Goal: Complete application form

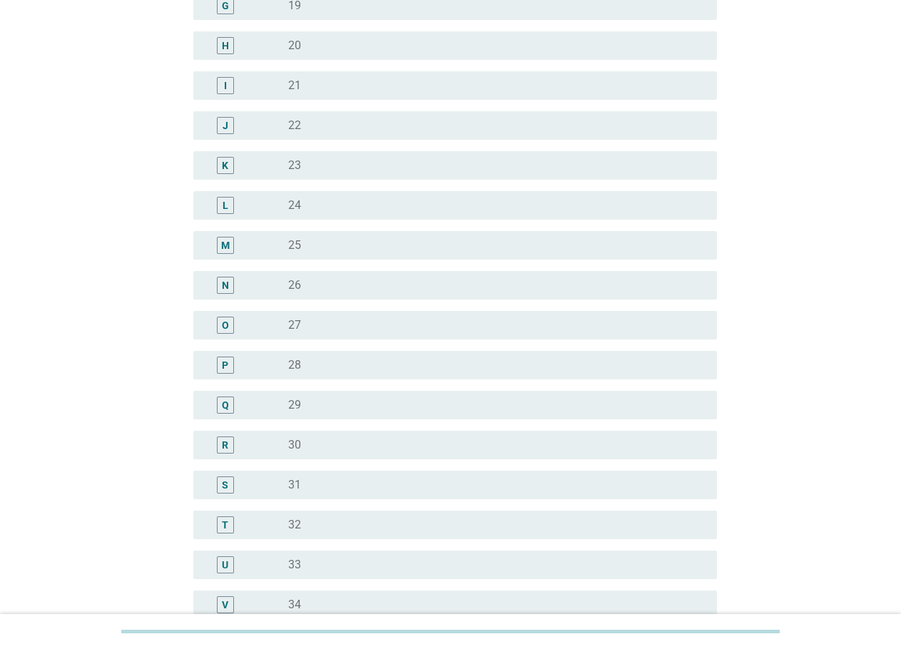
scroll to position [571, 0]
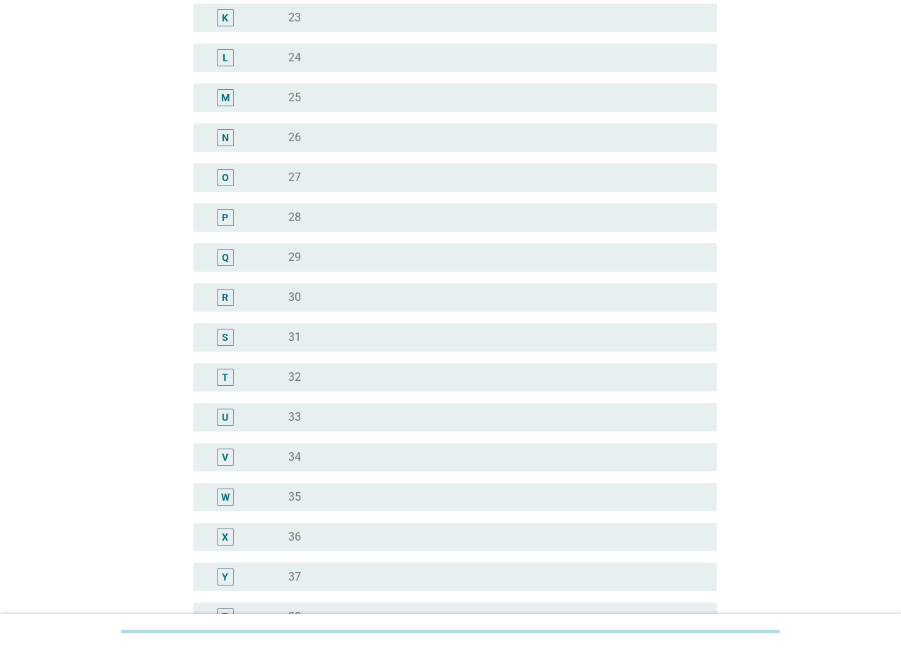
click at [361, 456] on div "radio_button_unchecked 34" at bounding box center [491, 457] width 406 height 14
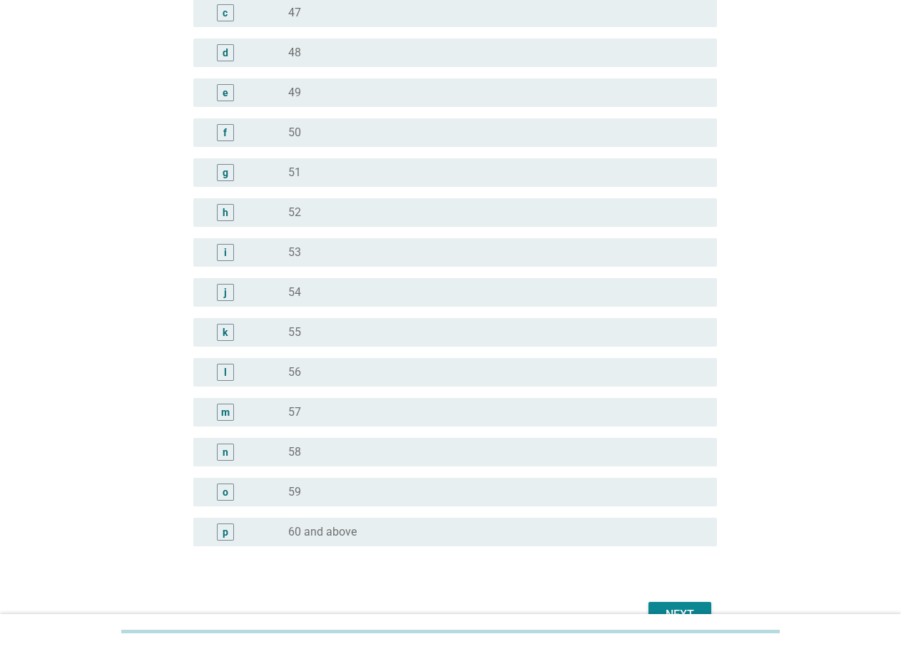
scroll to position [1615, 0]
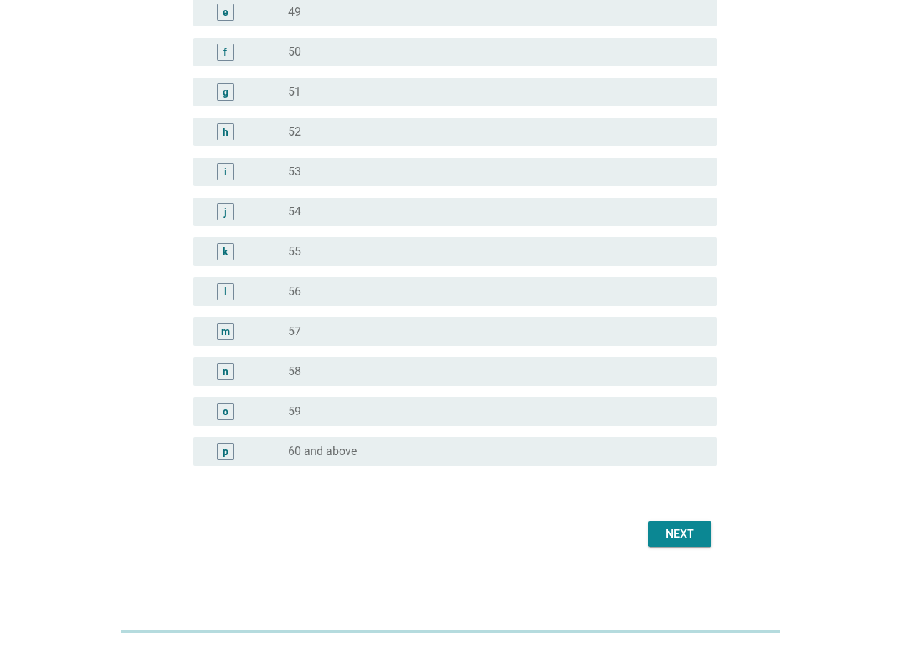
click at [694, 533] on div "Next" at bounding box center [680, 534] width 40 height 17
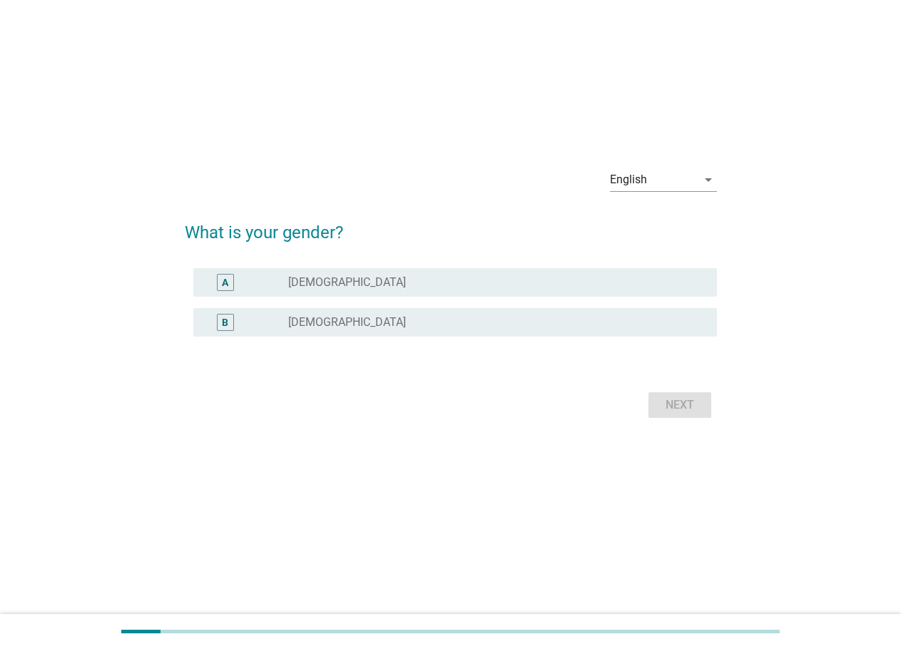
scroll to position [0, 0]
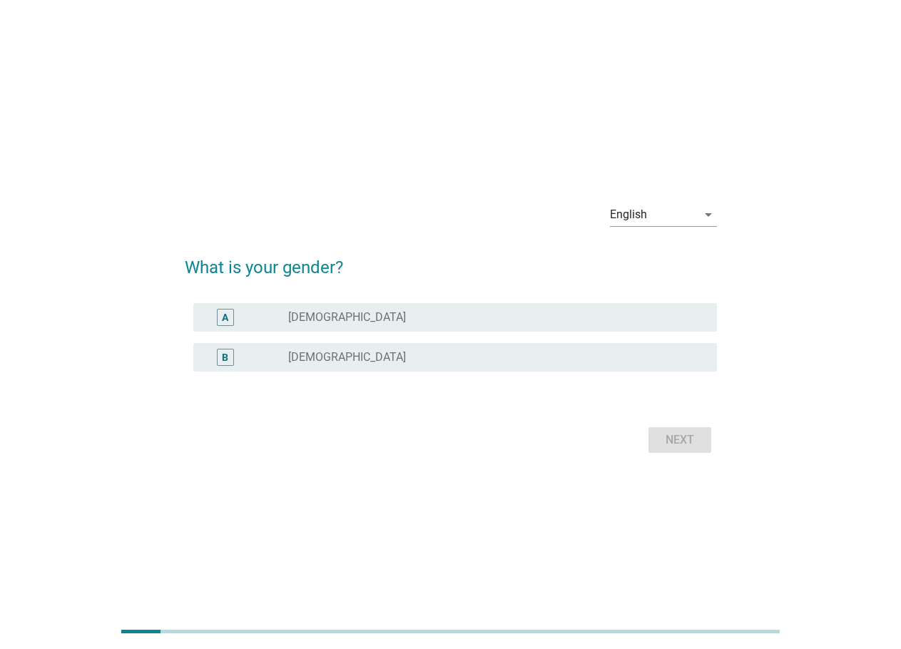
click at [285, 323] on div "A" at bounding box center [246, 317] width 83 height 17
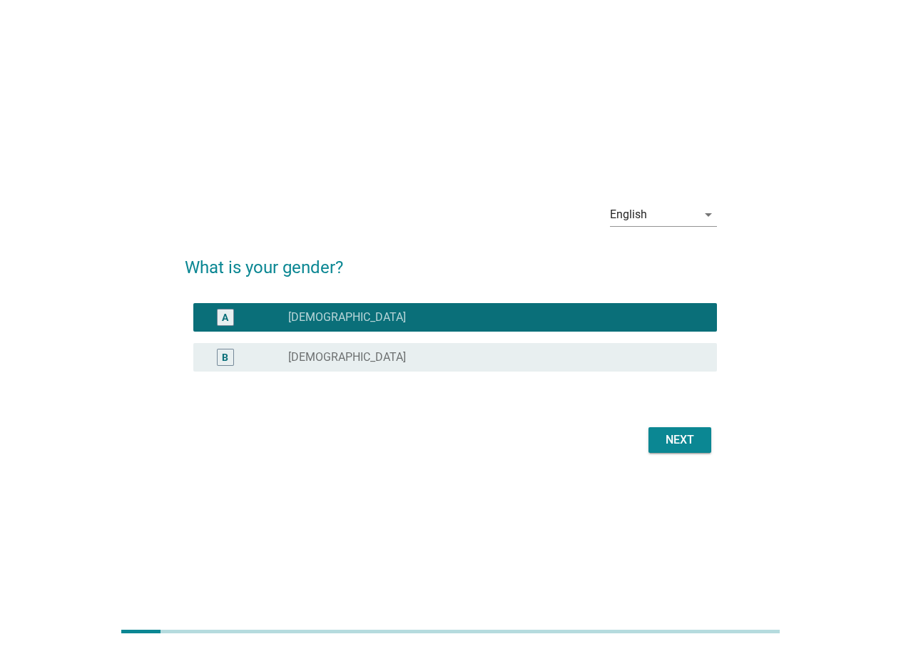
click at [688, 449] on button "Next" at bounding box center [679, 440] width 63 height 26
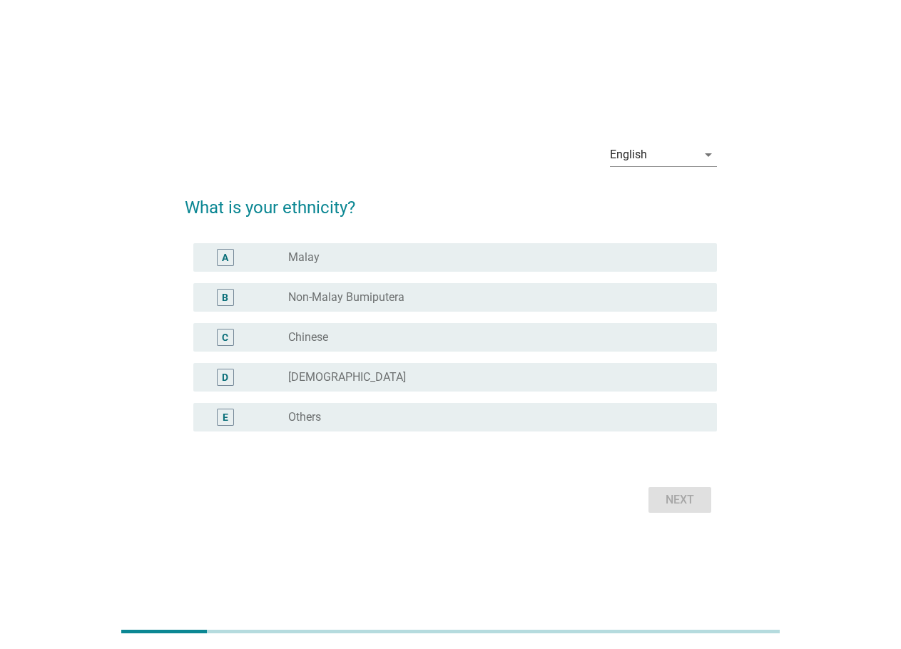
click at [335, 330] on div "radio_button_unchecked Chinese" at bounding box center [496, 337] width 417 height 17
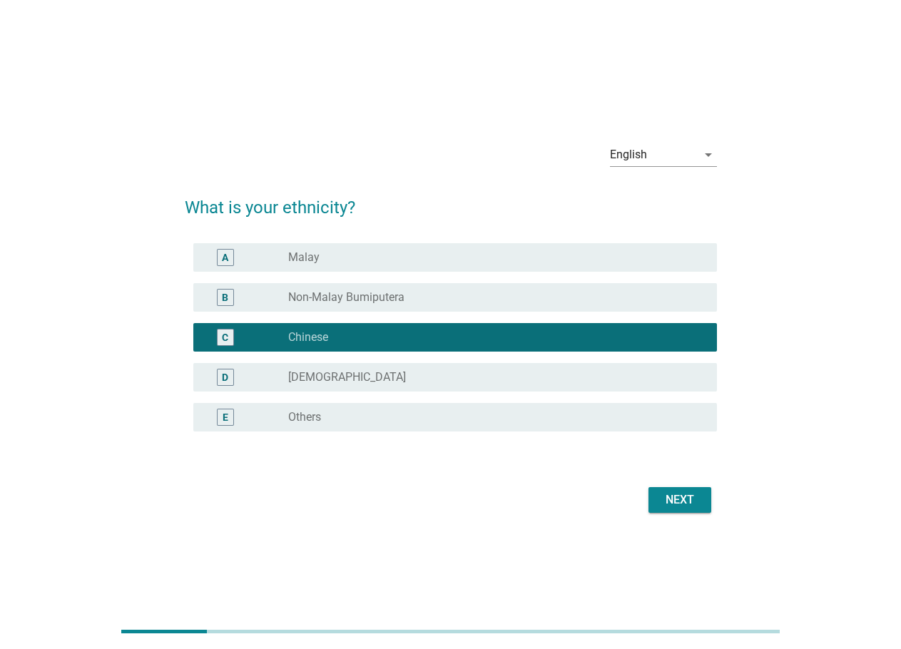
click at [703, 507] on button "Next" at bounding box center [679, 500] width 63 height 26
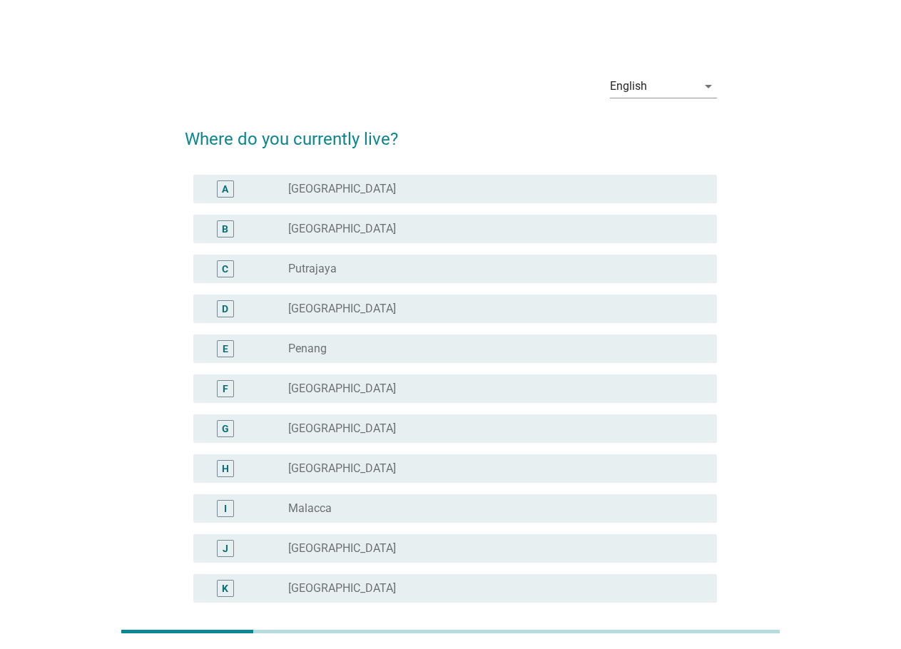
click at [362, 199] on div "A radio_button_unchecked [GEOGRAPHIC_DATA]" at bounding box center [455, 189] width 524 height 29
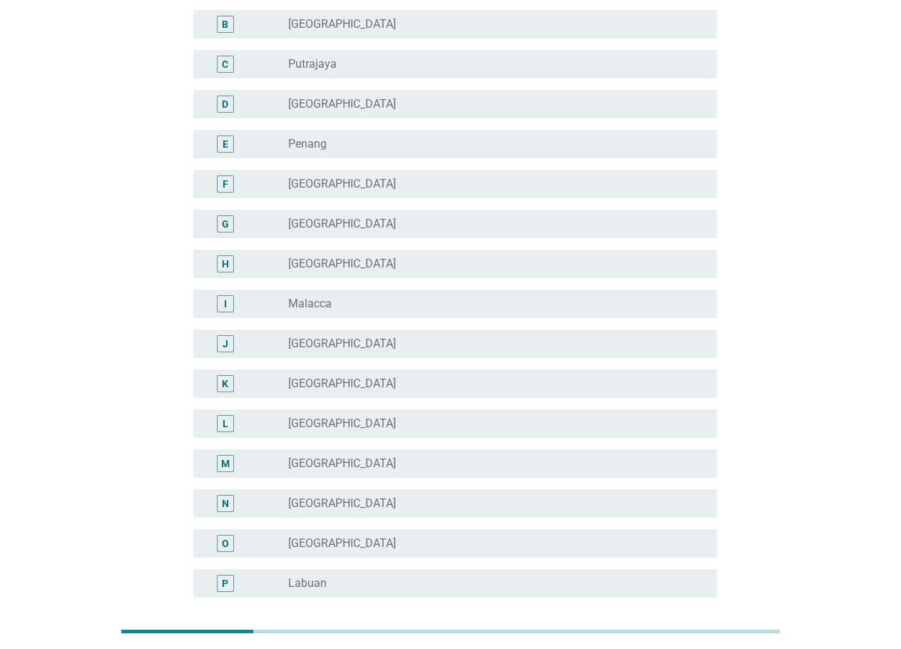
scroll to position [337, 0]
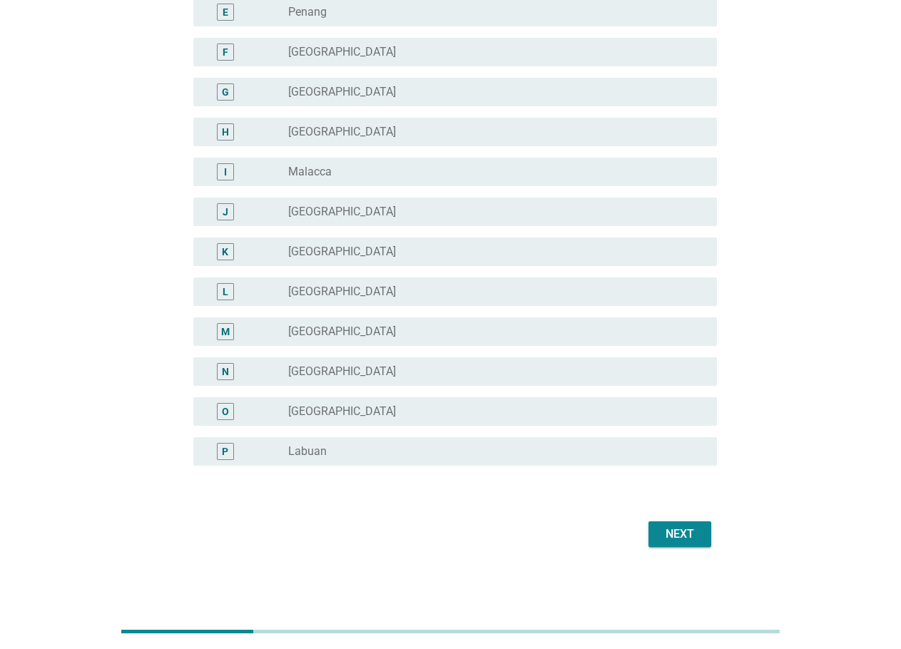
click at [681, 527] on div "Next" at bounding box center [680, 534] width 40 height 17
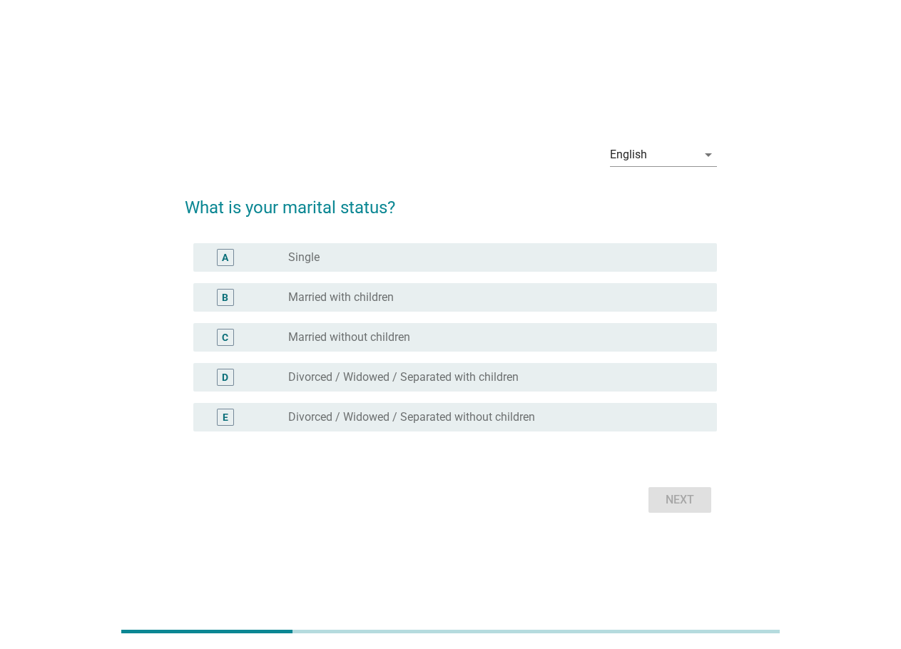
drag, startPoint x: 363, startPoint y: 302, endPoint x: 477, endPoint y: 353, distance: 124.2
click at [364, 302] on label "Married with children" at bounding box center [341, 297] width 106 height 14
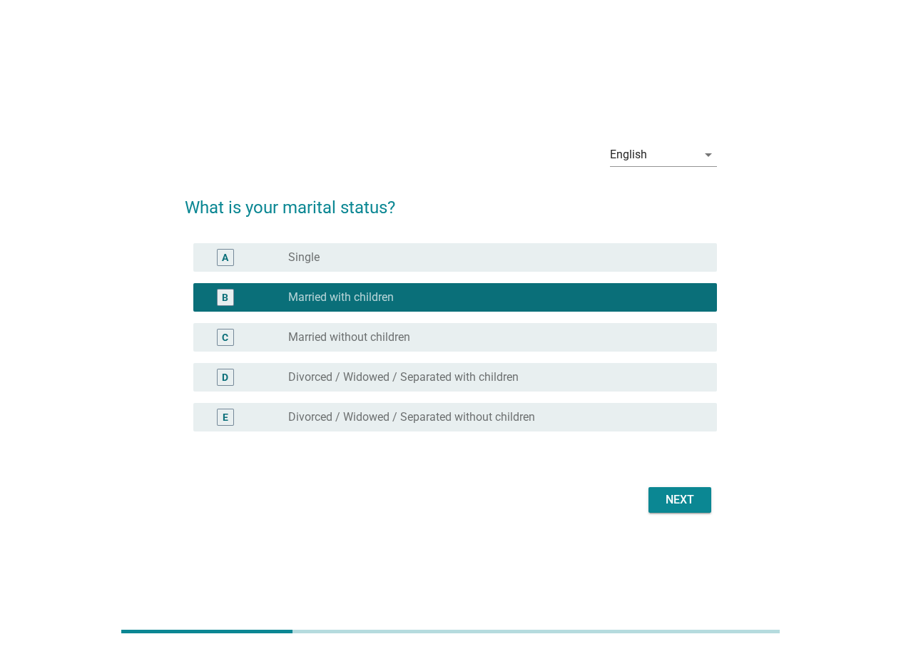
click at [682, 507] on div "Next" at bounding box center [680, 500] width 40 height 17
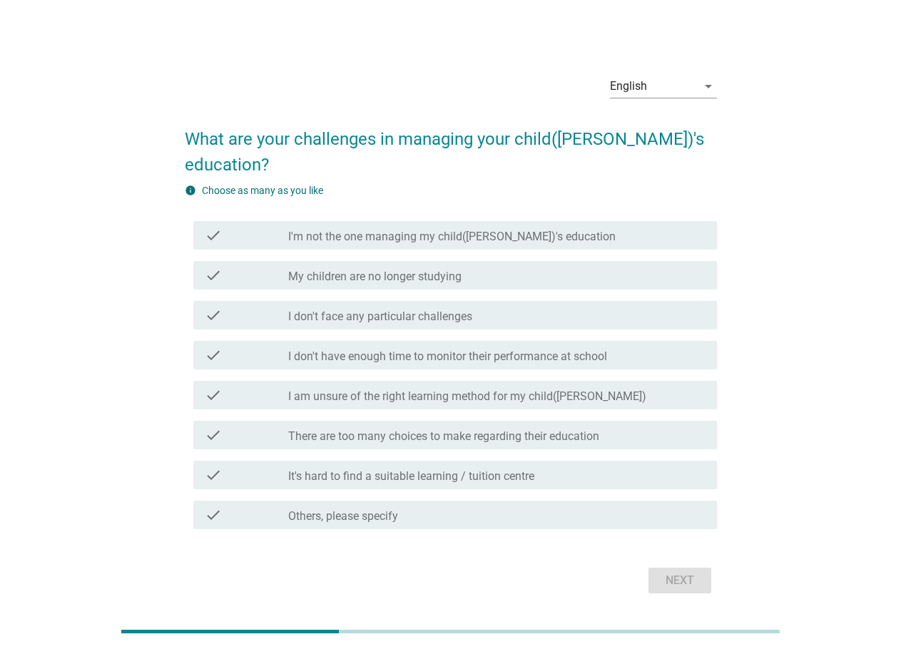
click at [409, 230] on label "I'm not the one managing my child([PERSON_NAME])'s education" at bounding box center [451, 237] width 327 height 14
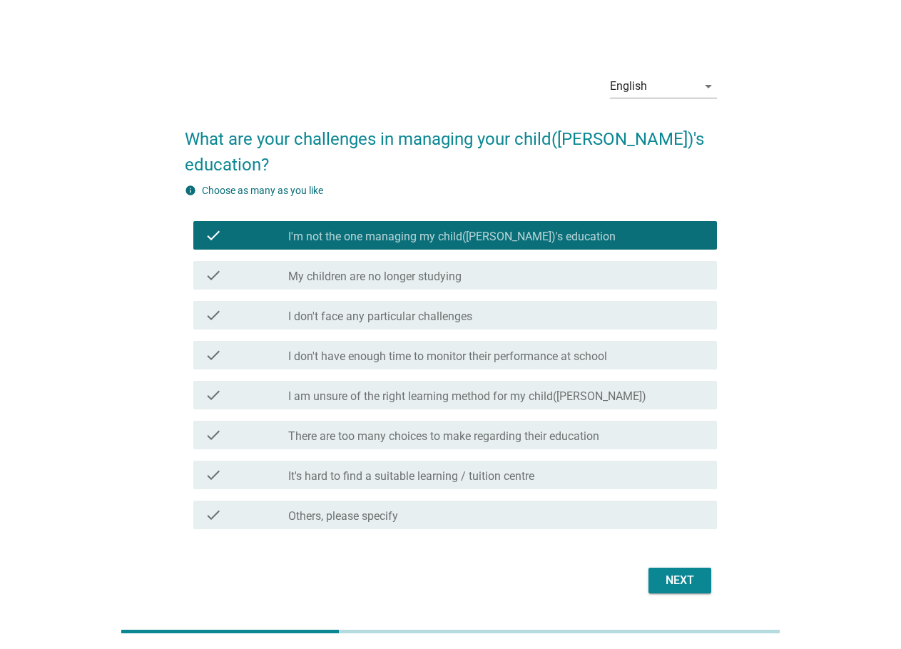
click at [409, 230] on label "I'm not the one managing my child([PERSON_NAME])'s education" at bounding box center [451, 237] width 327 height 14
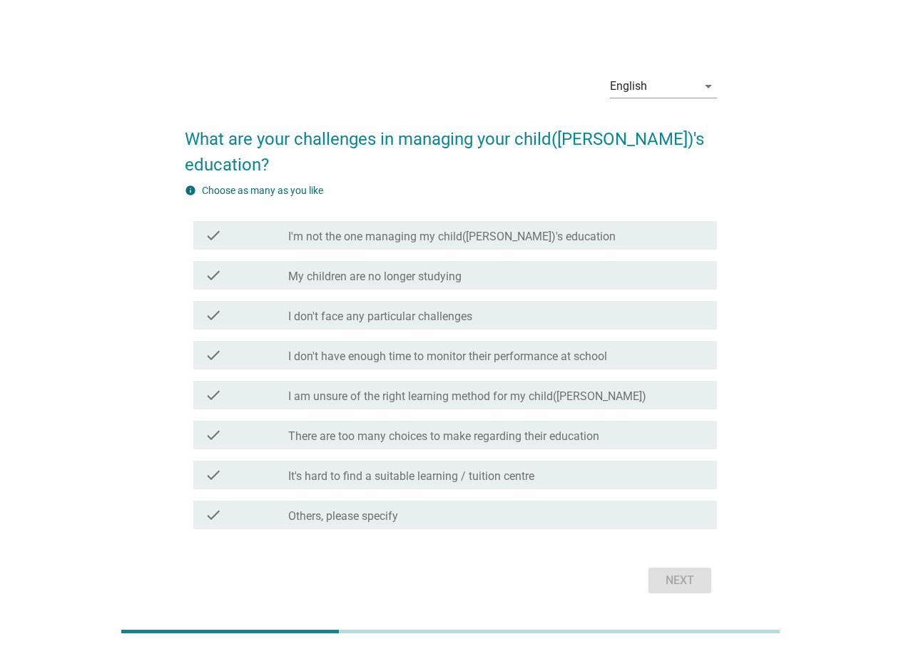
click at [402, 390] on label "I am unsure of the right learning method for my child([PERSON_NAME])" at bounding box center [467, 397] width 358 height 14
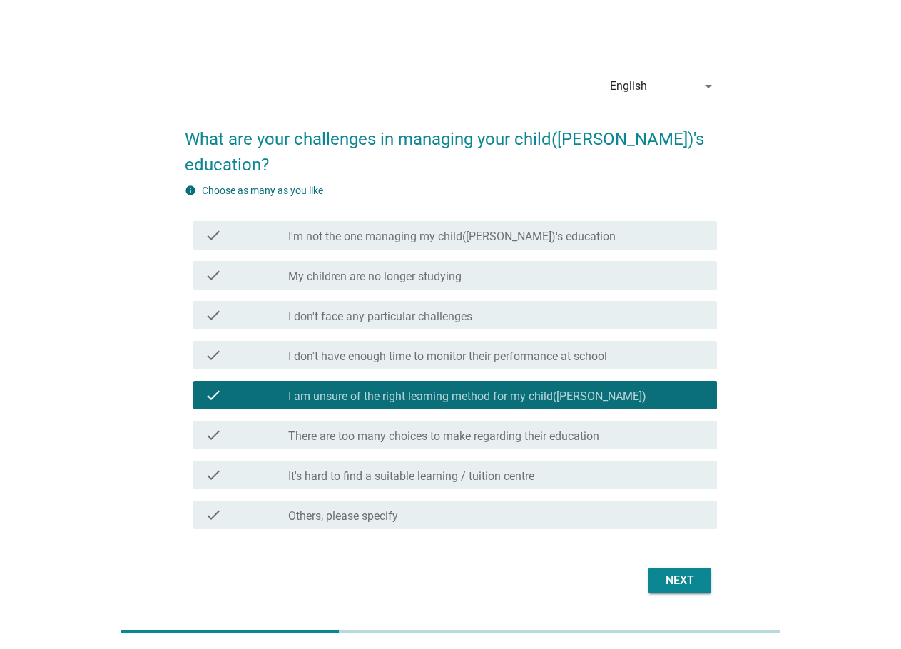
click at [370, 429] on label "There are too many choices to make regarding their education" at bounding box center [443, 436] width 311 height 14
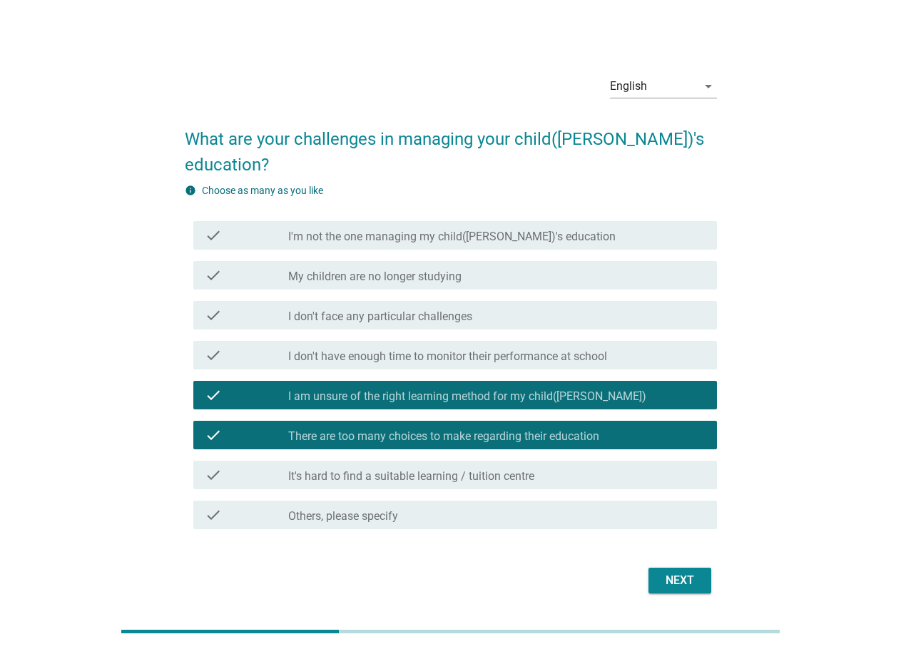
click at [376, 469] on label "It's hard to find a suitable learning / tuition centre" at bounding box center [411, 476] width 246 height 14
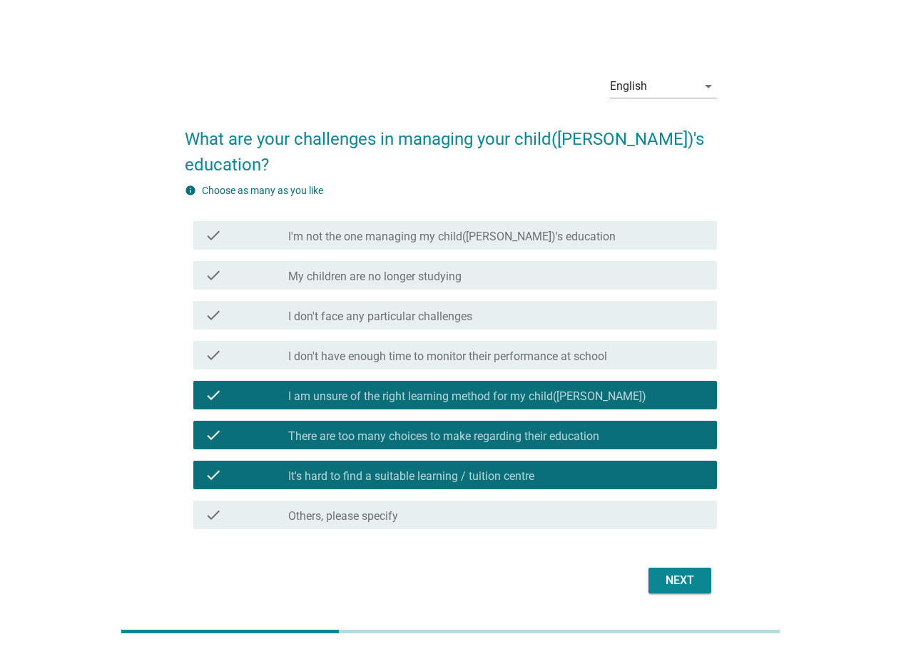
click at [706, 569] on button "Next" at bounding box center [679, 581] width 63 height 26
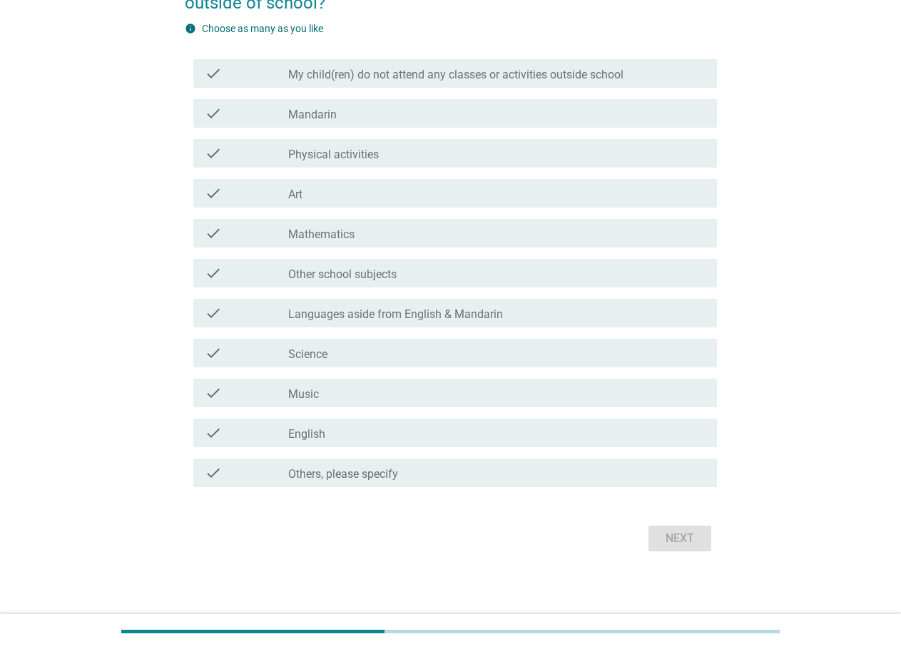
scroll to position [166, 0]
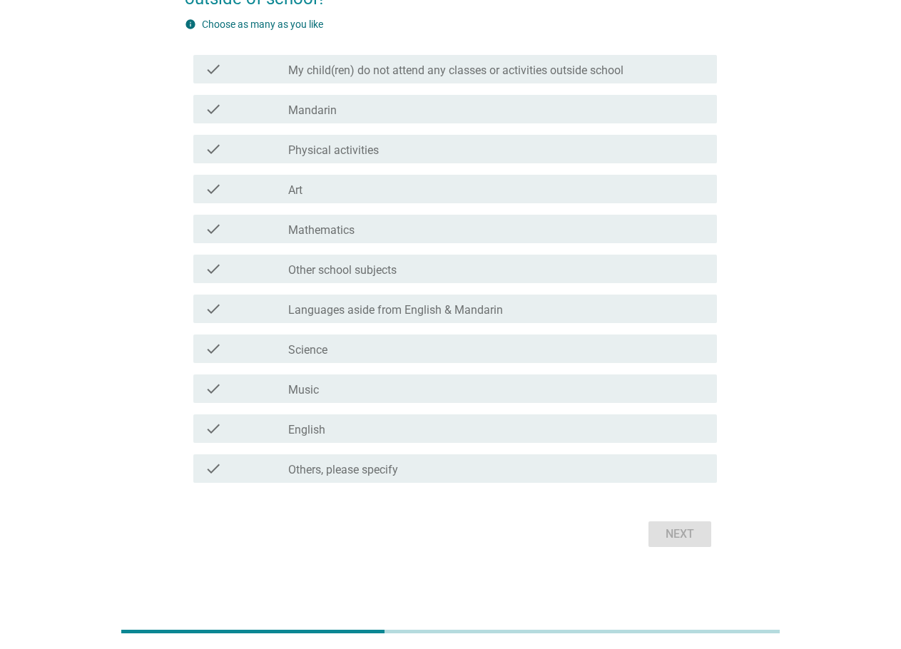
drag, startPoint x: 382, startPoint y: 472, endPoint x: 445, endPoint y: 99, distance: 377.8
click at [445, 99] on div "check check_box_outline_blank My child(ren) do not attend any classes or activi…" at bounding box center [451, 268] width 532 height 439
click at [456, 66] on label "My child(ren) do not attend any classes or activities outside school" at bounding box center [455, 70] width 335 height 14
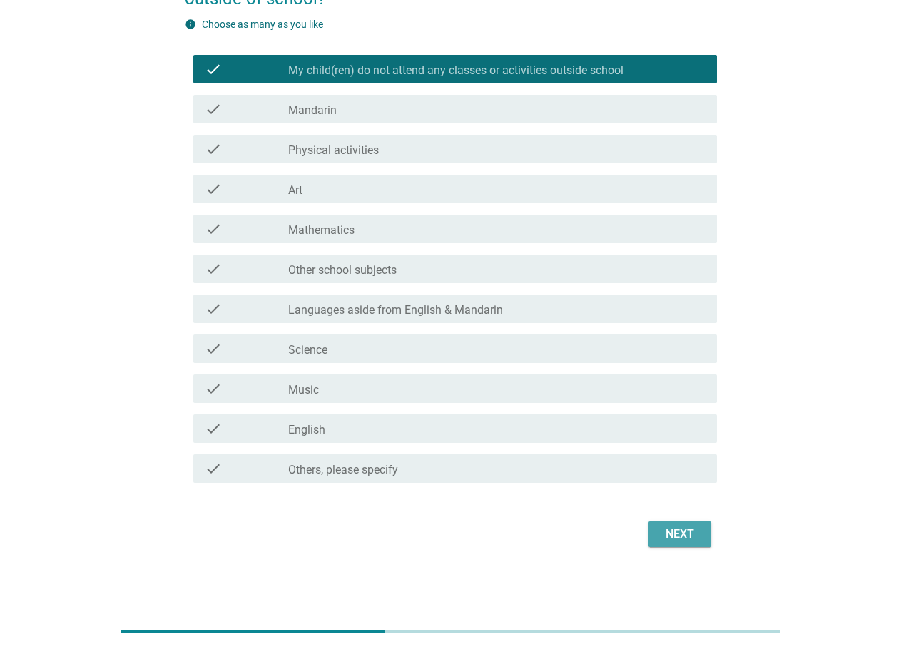
click at [704, 534] on button "Next" at bounding box center [679, 534] width 63 height 26
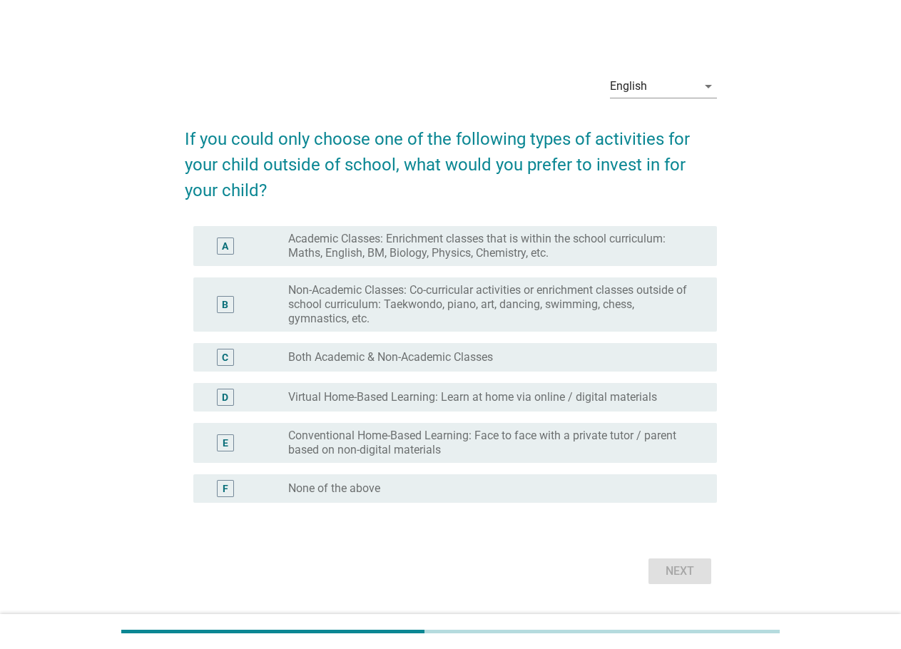
drag, startPoint x: 407, startPoint y: 315, endPoint x: 429, endPoint y: 319, distance: 22.5
click at [407, 315] on label "Non-Academic Classes: Co-curricular activities or enrichment classes outside of…" at bounding box center [491, 304] width 406 height 43
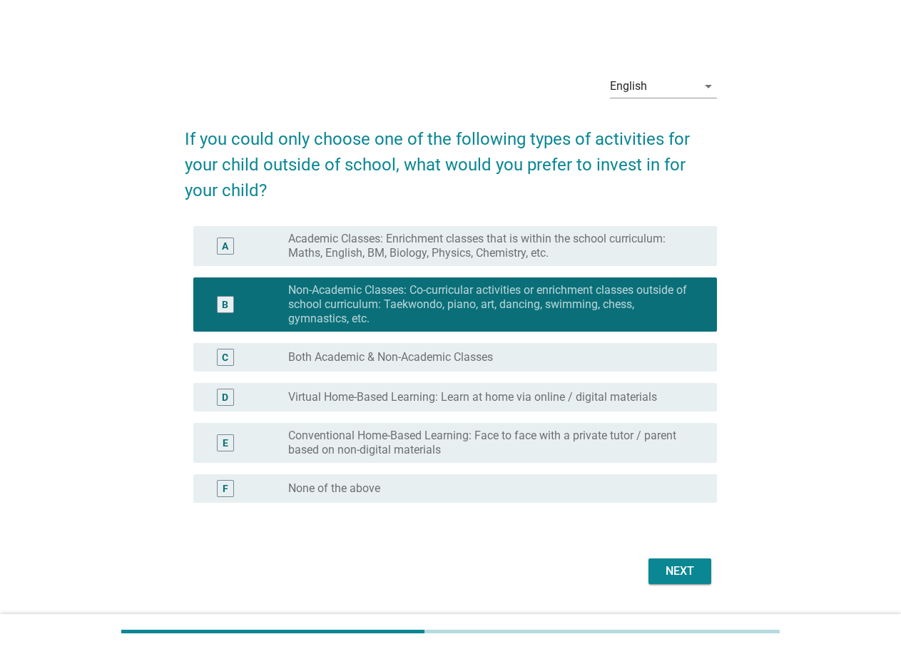
click at [658, 577] on button "Next" at bounding box center [679, 572] width 63 height 26
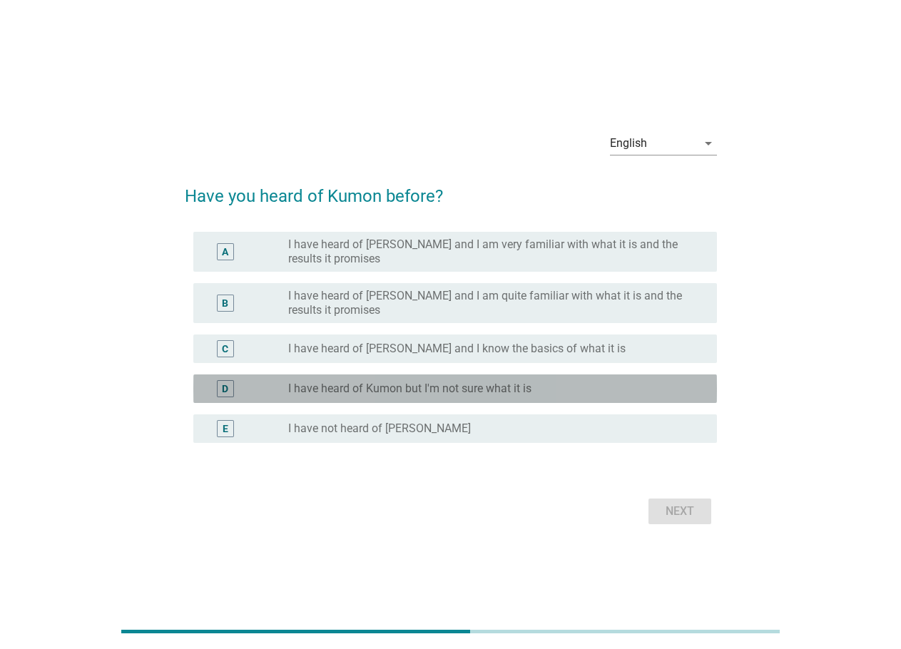
click at [395, 385] on label "I have heard of Kumon but I'm not sure what it is" at bounding box center [409, 389] width 243 height 14
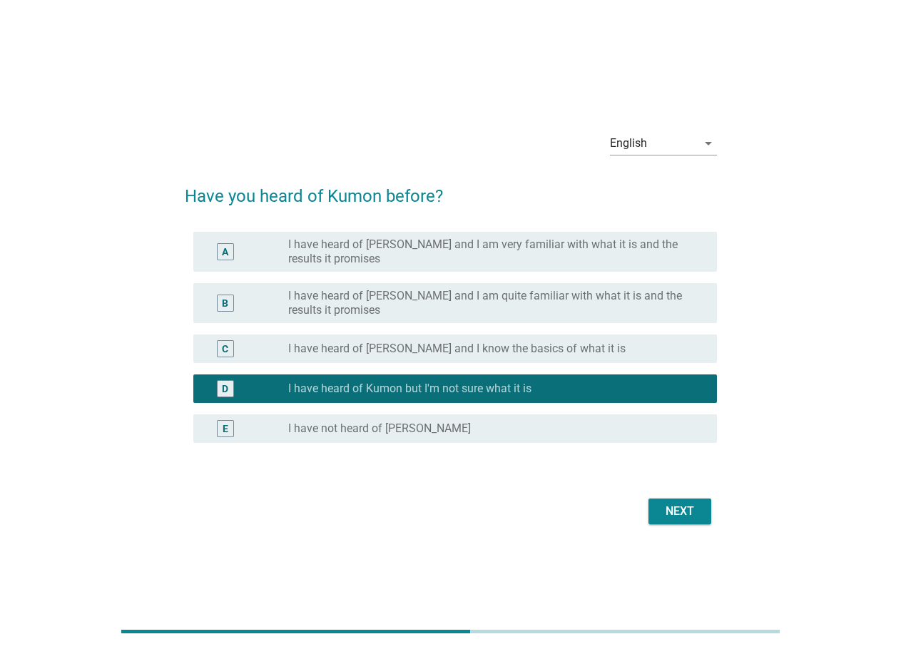
click at [695, 519] on div "Next" at bounding box center [680, 511] width 40 height 17
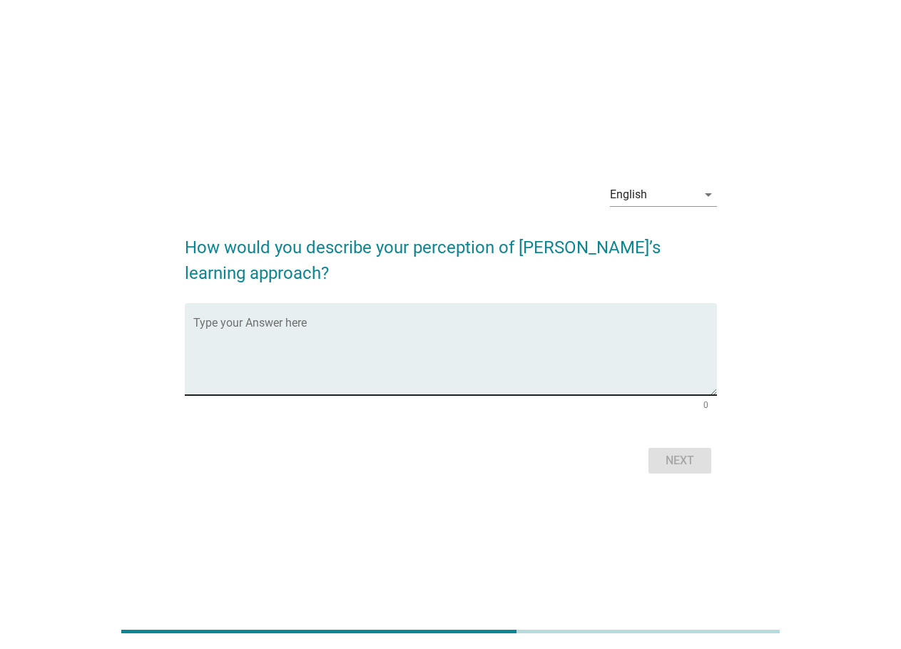
click at [365, 337] on textarea "Type your Answer here" at bounding box center [455, 357] width 524 height 75
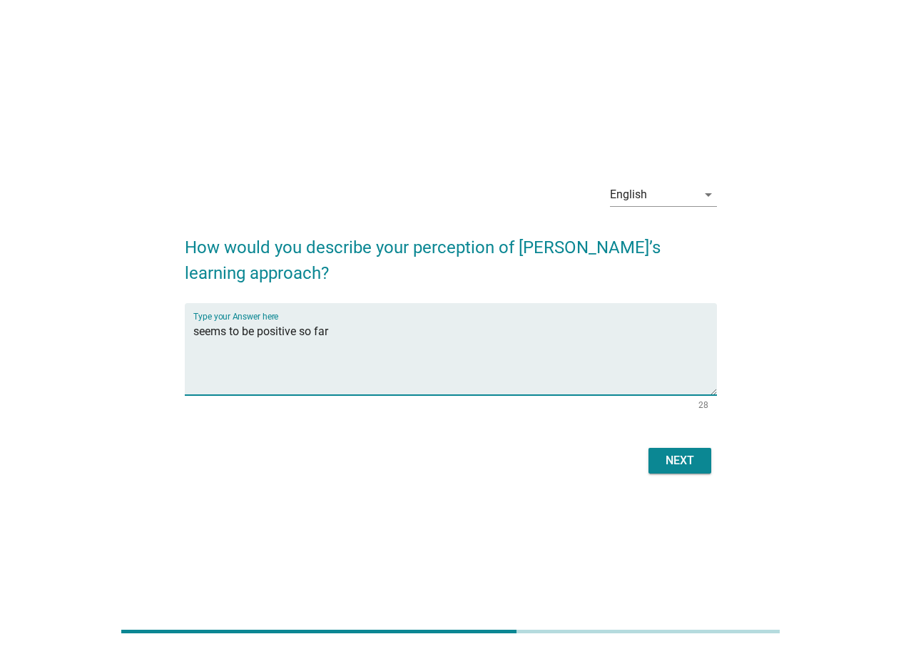
type textarea "seems to be positive so far"
click at [703, 453] on button "Next" at bounding box center [679, 461] width 63 height 26
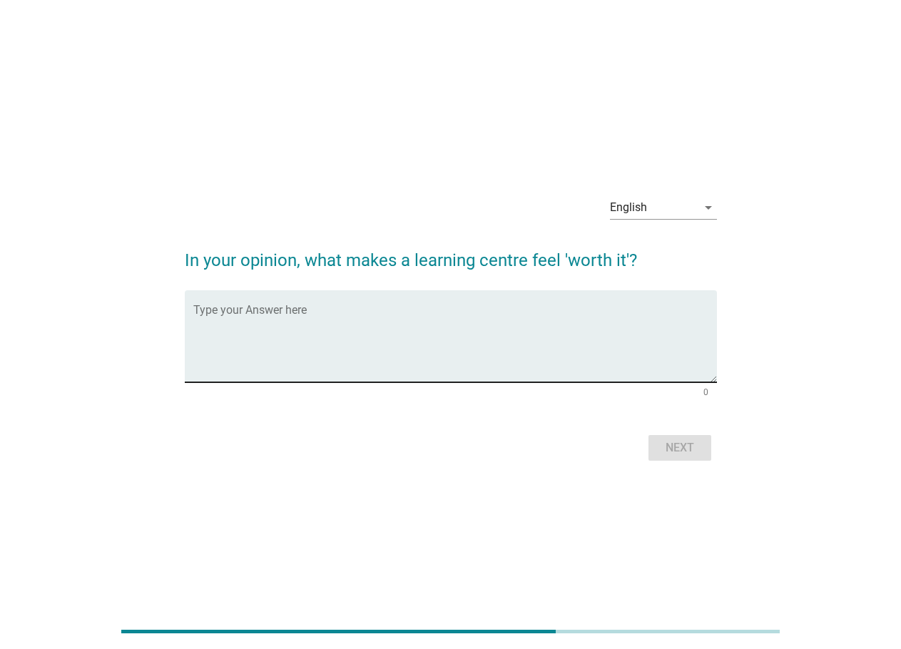
click at [387, 351] on textarea "Type your Answer here" at bounding box center [455, 344] width 524 height 75
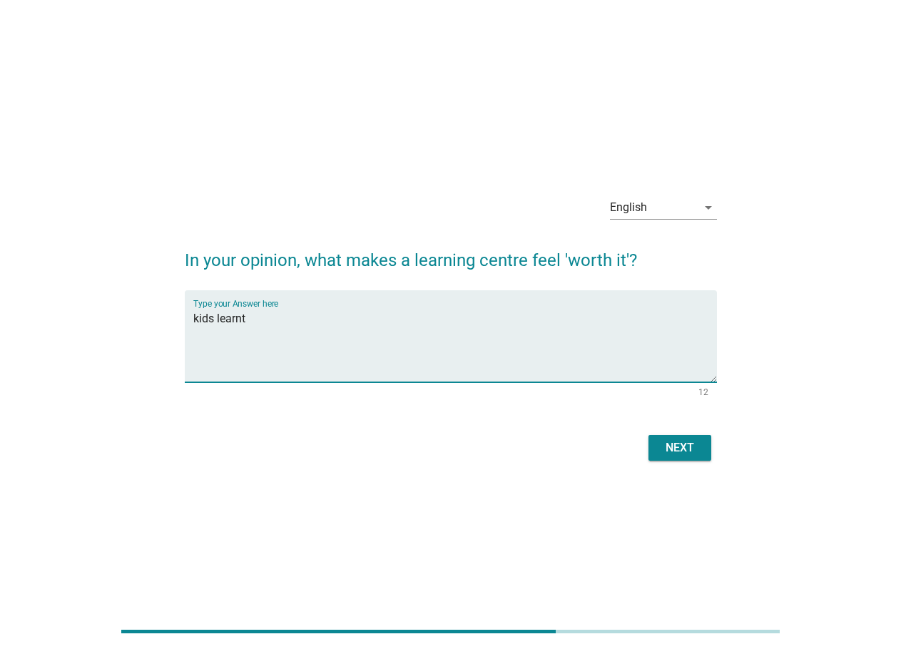
type textarea "kids learnt"
click at [653, 444] on button "Next" at bounding box center [679, 448] width 63 height 26
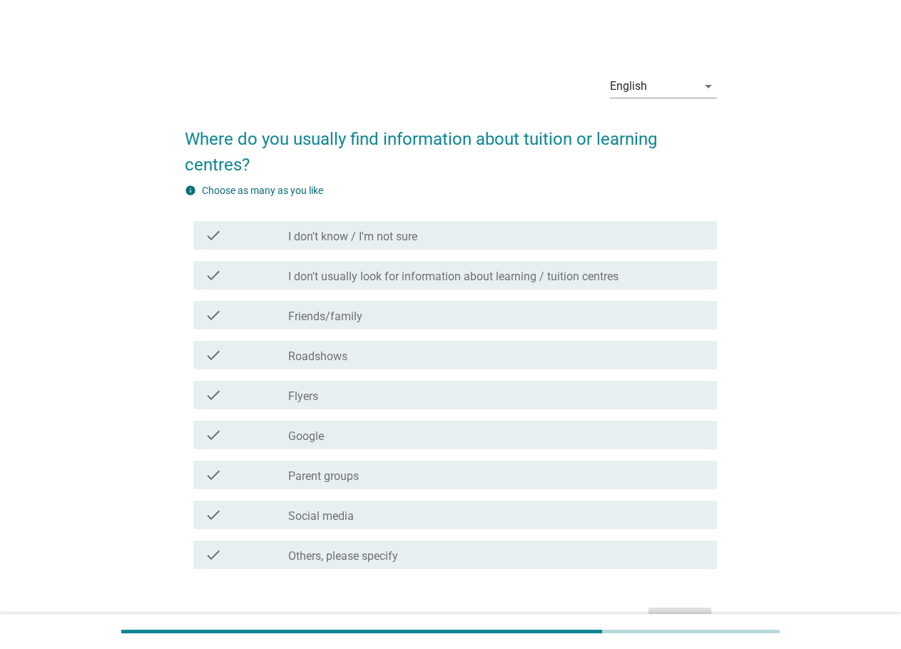
click at [340, 438] on div "check_box_outline_blank Google" at bounding box center [496, 435] width 417 height 17
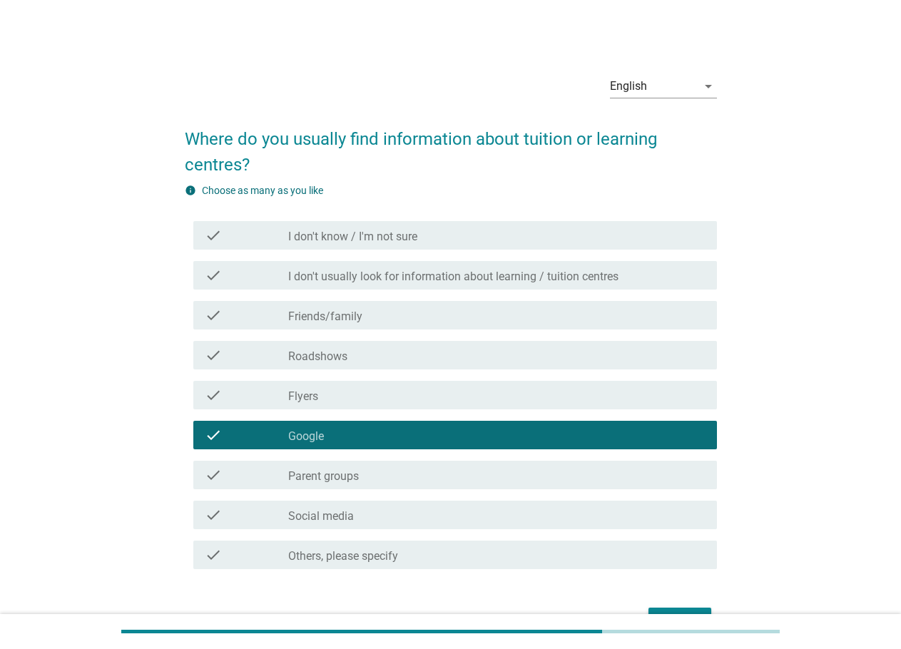
click at [382, 317] on div "check_box_outline_blank Friends/family" at bounding box center [496, 315] width 417 height 17
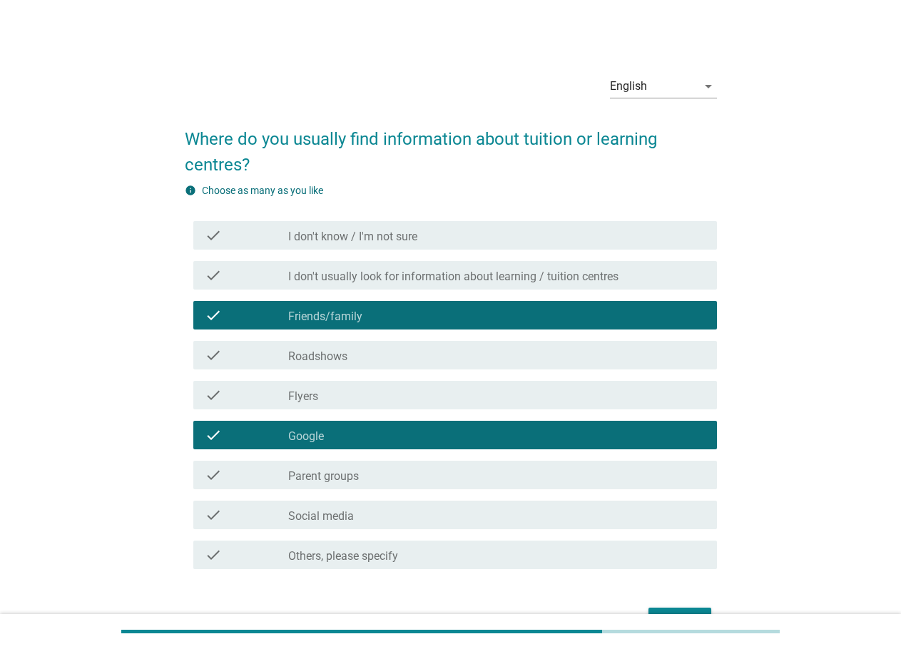
click at [554, 524] on div "check check_box_outline_blank Social media" at bounding box center [455, 515] width 524 height 29
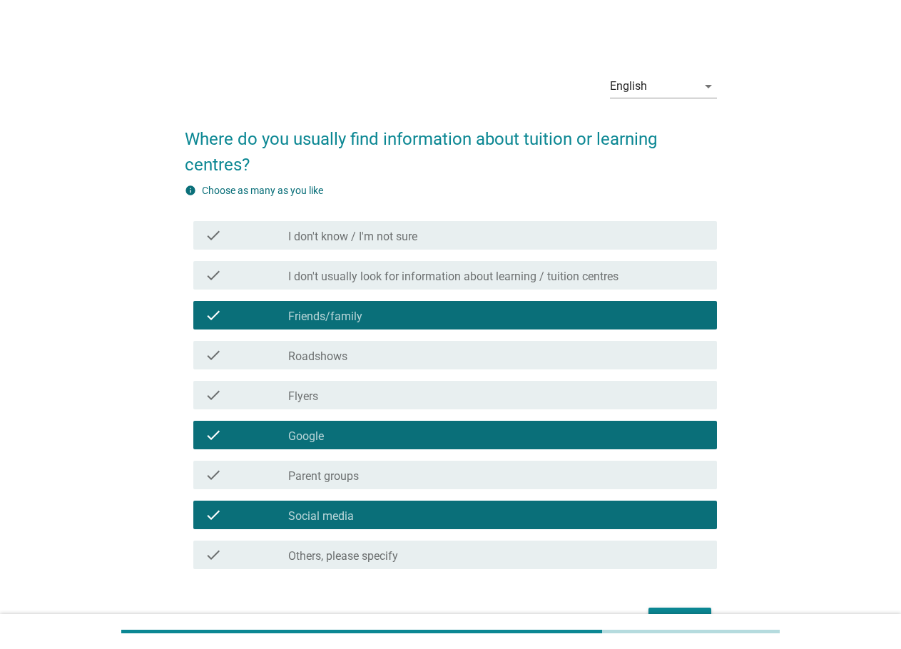
click at [568, 436] on div "check_box_outline_blank Google" at bounding box center [496, 435] width 417 height 17
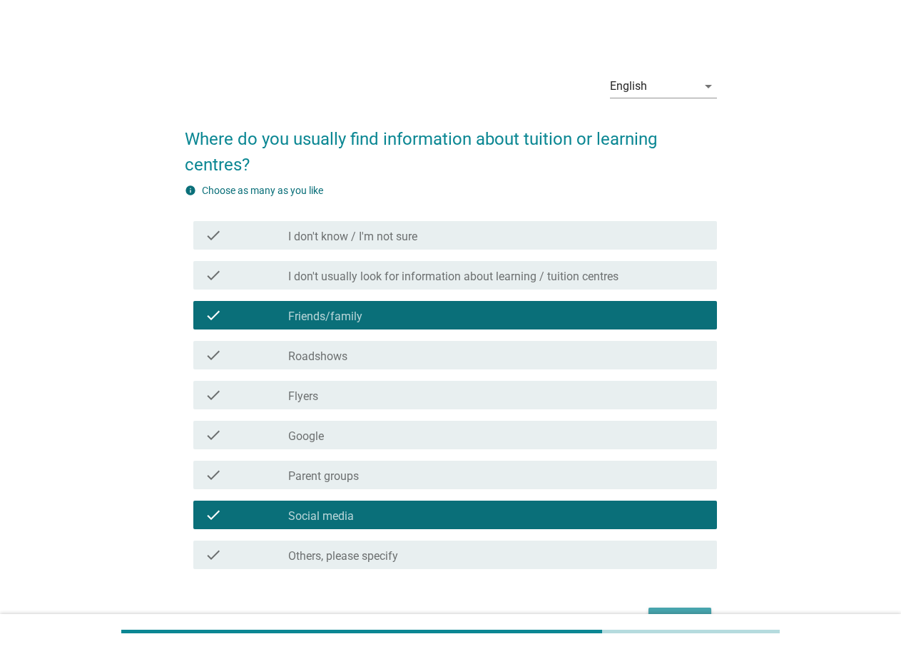
click at [671, 608] on button "Next" at bounding box center [679, 621] width 63 height 26
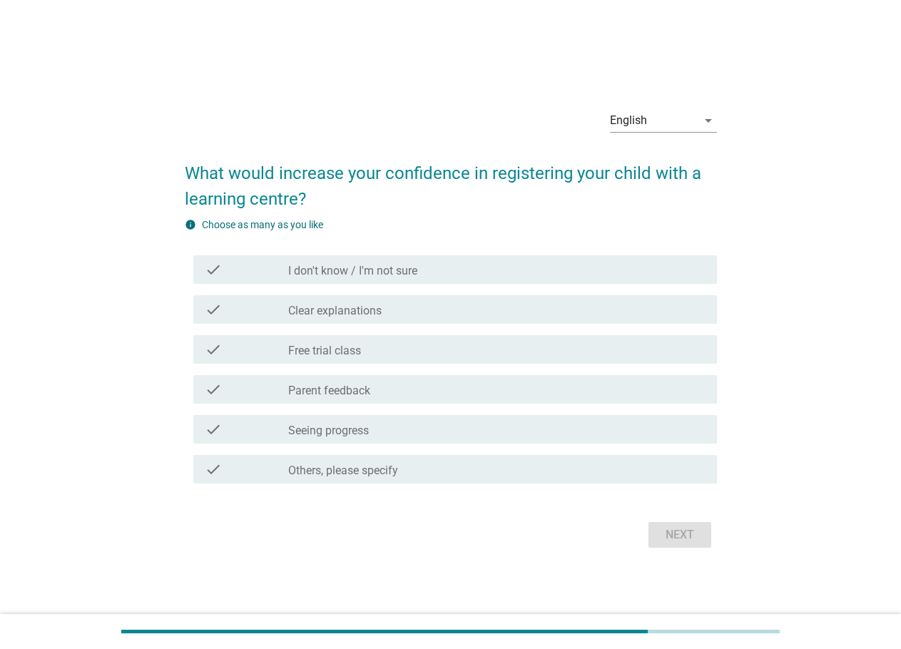
click at [347, 431] on label "Seeing progress" at bounding box center [328, 431] width 81 height 14
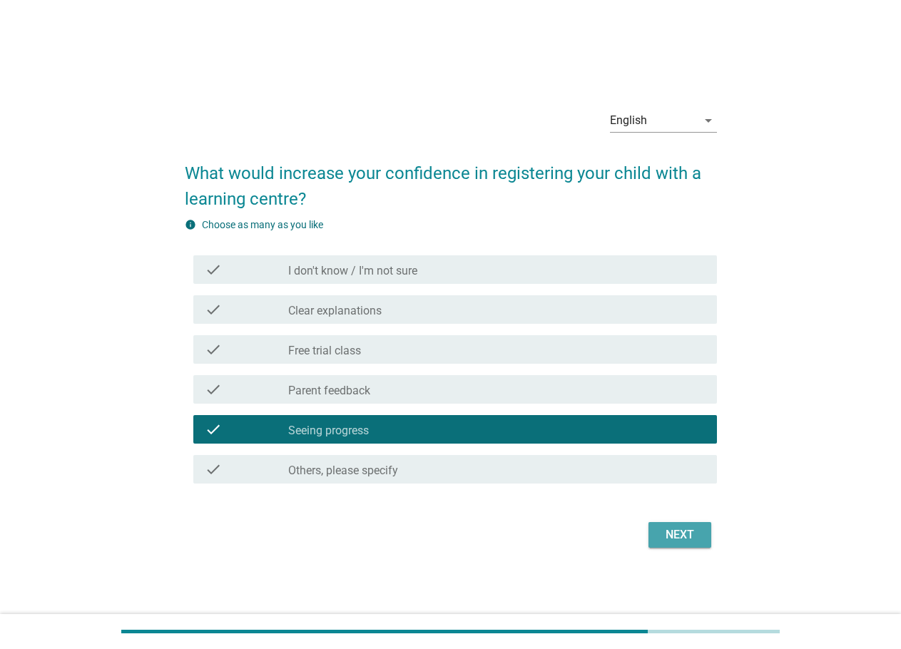
click at [648, 523] on button "Next" at bounding box center [679, 535] width 63 height 26
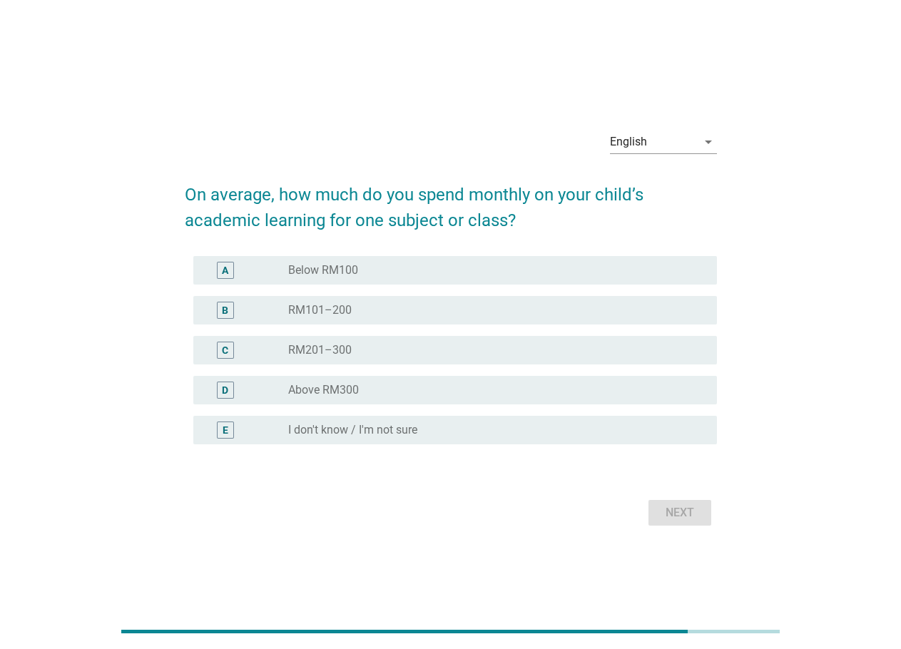
click at [390, 271] on div "radio_button_unchecked Below RM100" at bounding box center [491, 270] width 406 height 14
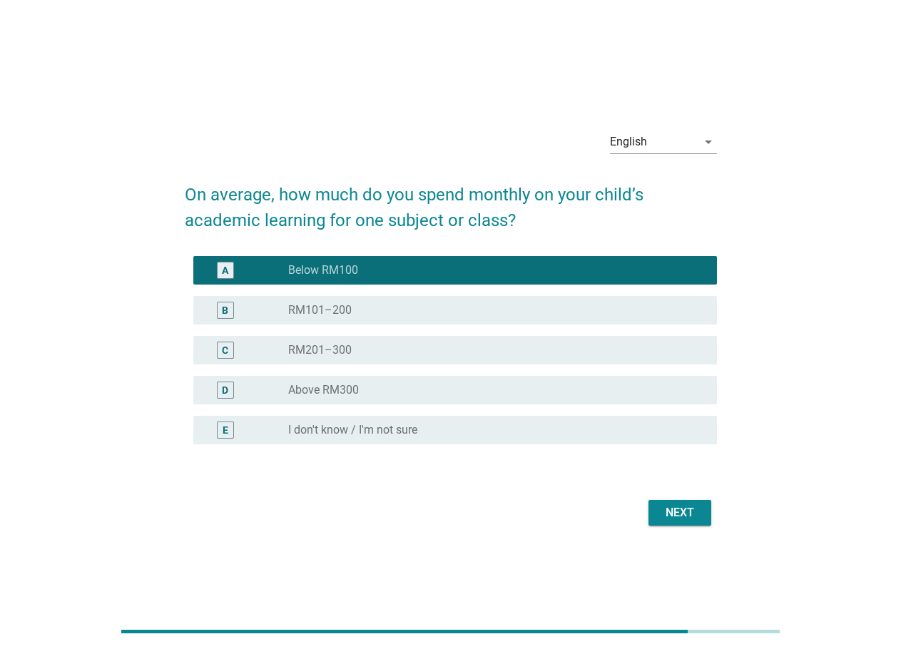
click at [686, 524] on button "Next" at bounding box center [679, 513] width 63 height 26
